Goal: Information Seeking & Learning: Compare options

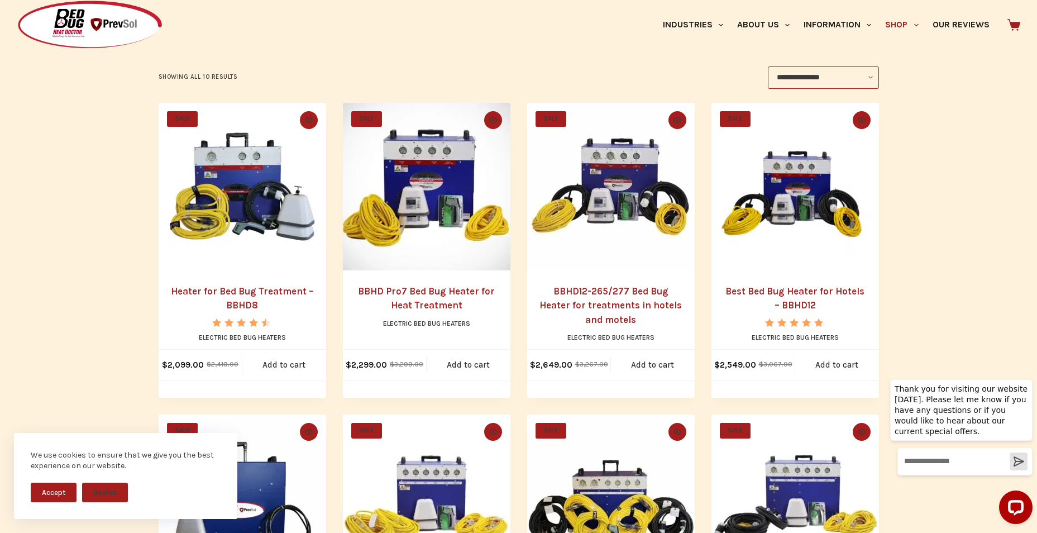
scroll to position [168, 0]
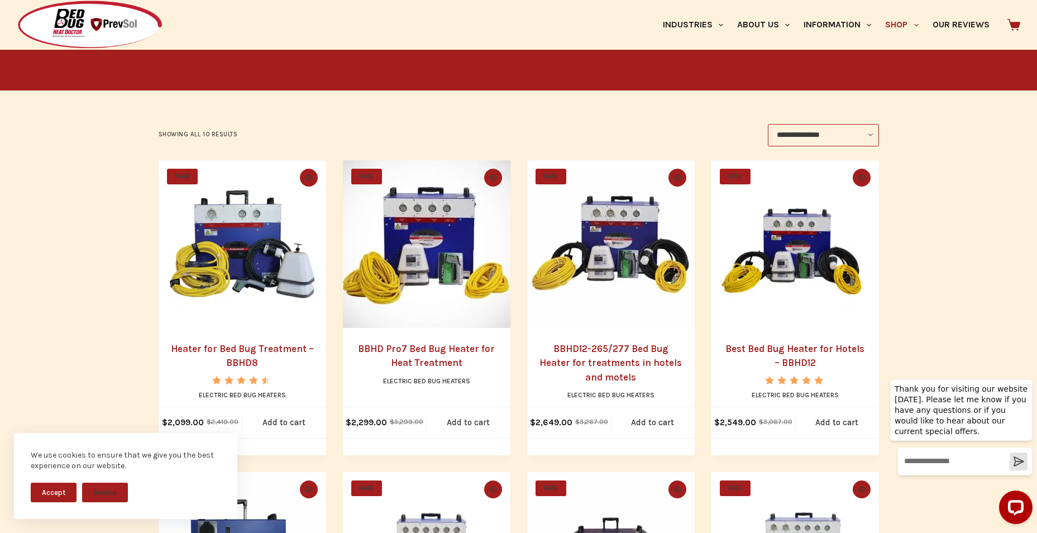
click at [802, 350] on link "Best Bed Bug Heater for Hotels – BBHD12" at bounding box center [795, 356] width 139 height 26
click at [247, 351] on link "Heater for Bed Bug Treatment – BBHD8" at bounding box center [242, 356] width 143 height 26
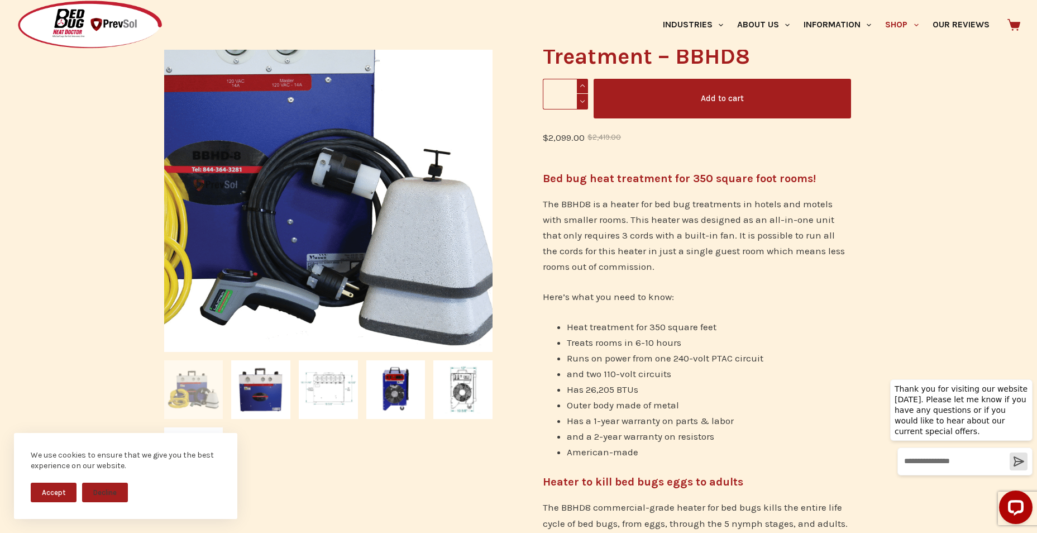
scroll to position [223, 0]
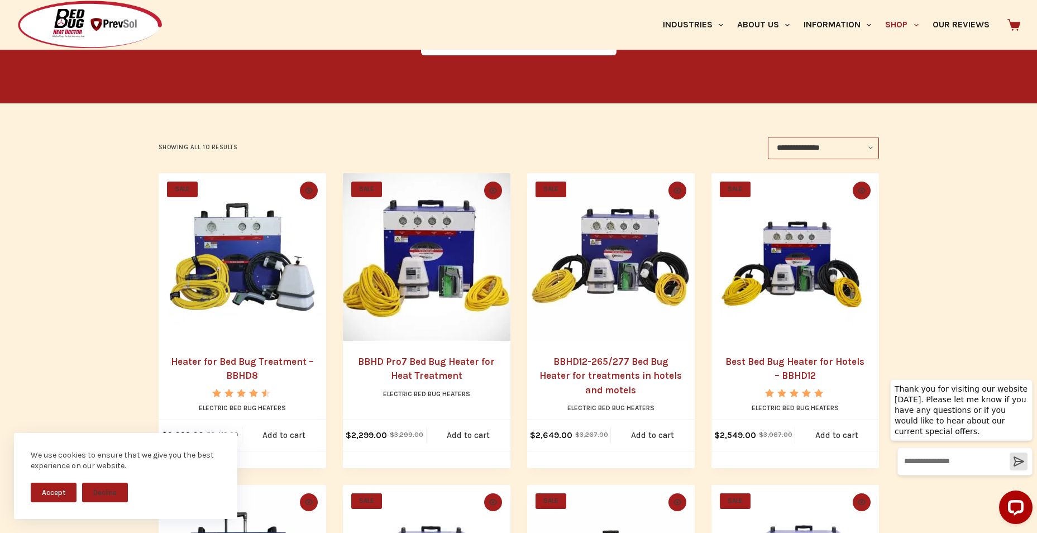
scroll to position [168, 0]
